Goal: Navigation & Orientation: Find specific page/section

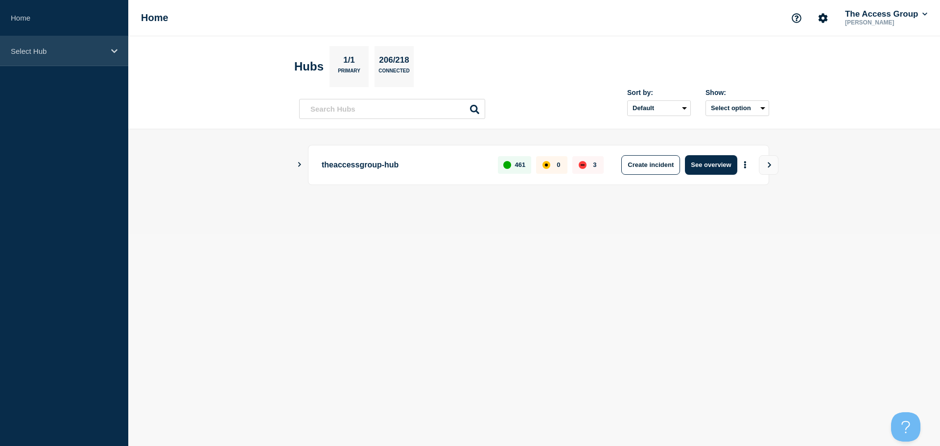
click at [110, 50] on div "Select Hub" at bounding box center [64, 51] width 128 height 30
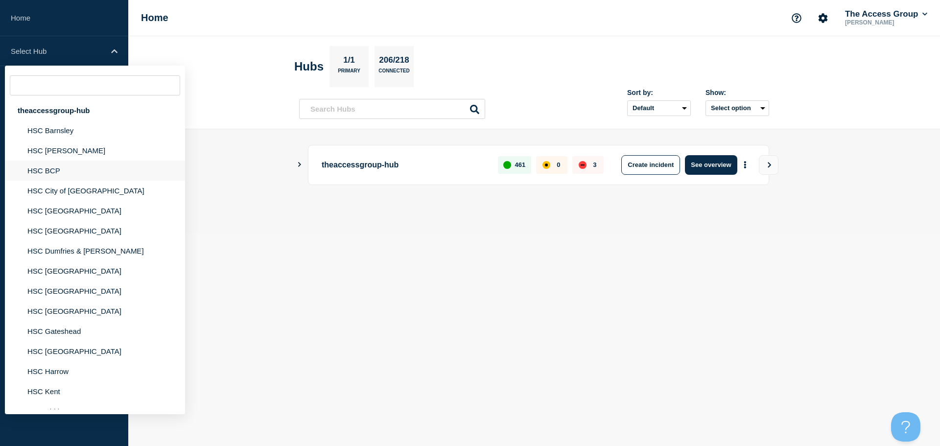
click at [67, 169] on li "HSC BCP" at bounding box center [95, 171] width 180 height 20
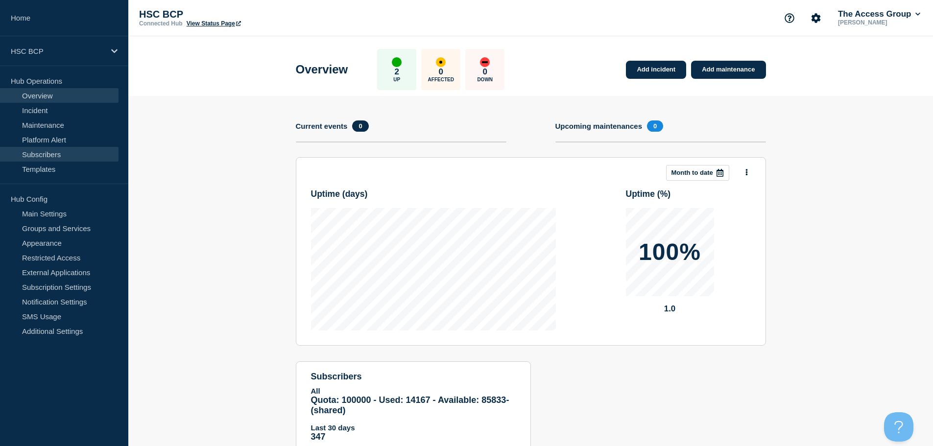
click at [48, 155] on link "Subscribers" at bounding box center [59, 154] width 118 height 15
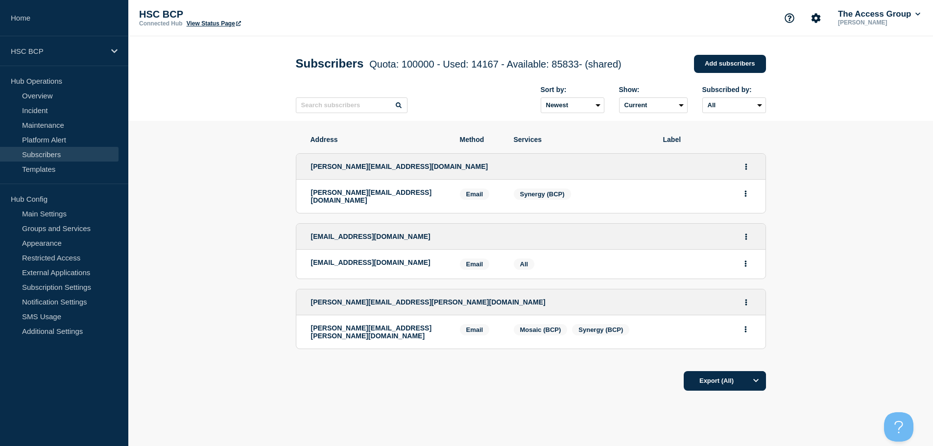
click at [218, 24] on link "View Status Page" at bounding box center [214, 23] width 54 height 7
